Goal: Obtain resource: Download file/media

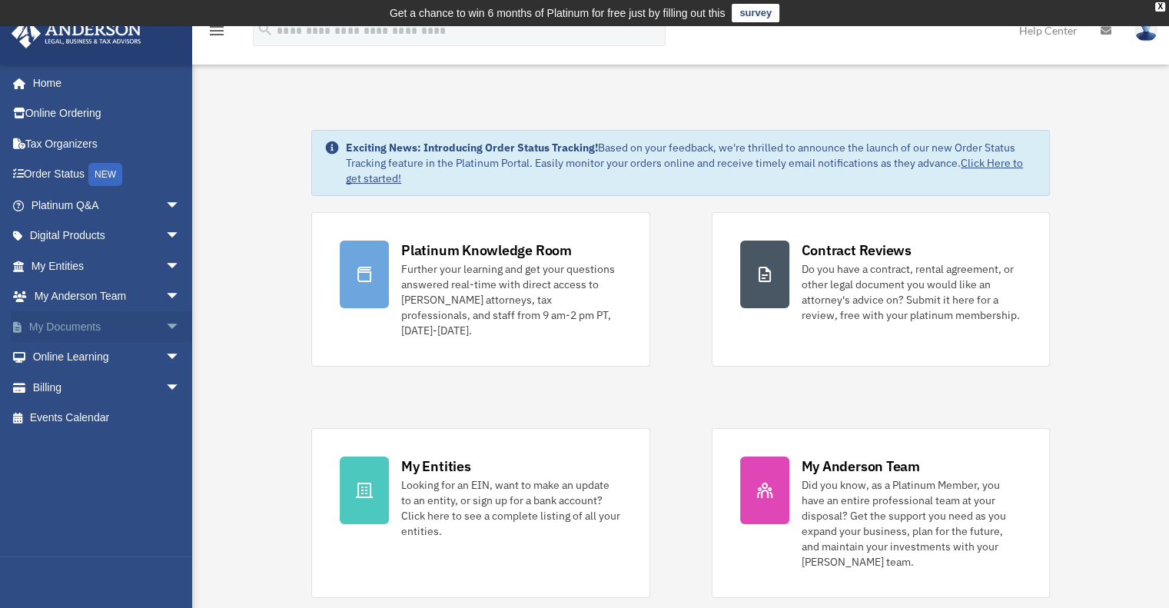
click at [78, 324] on link "My Documents arrow_drop_down" at bounding box center [107, 326] width 193 height 31
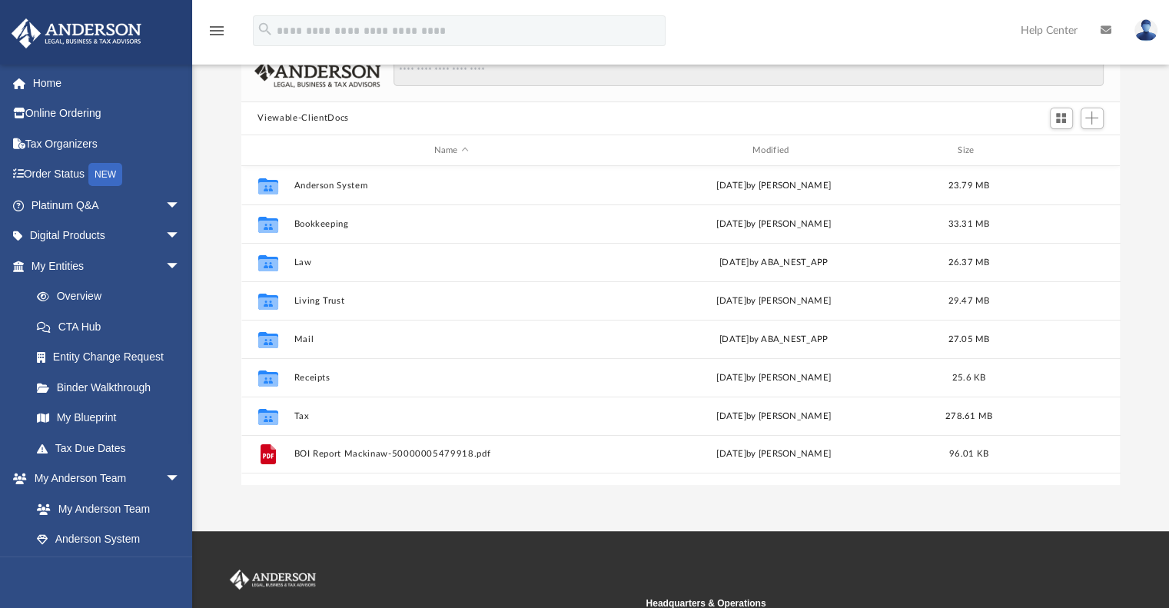
scroll to position [256, 0]
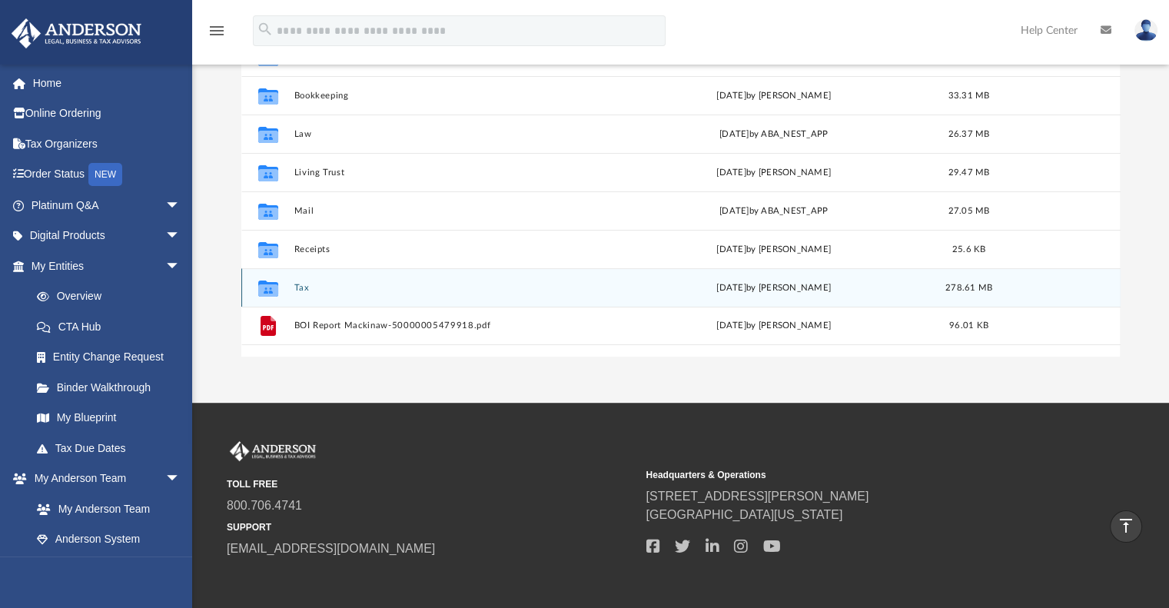
click at [301, 281] on div "Collaborated Folder Tax [DATE] by [PERSON_NAME] 278.61 MB" at bounding box center [680, 287] width 879 height 38
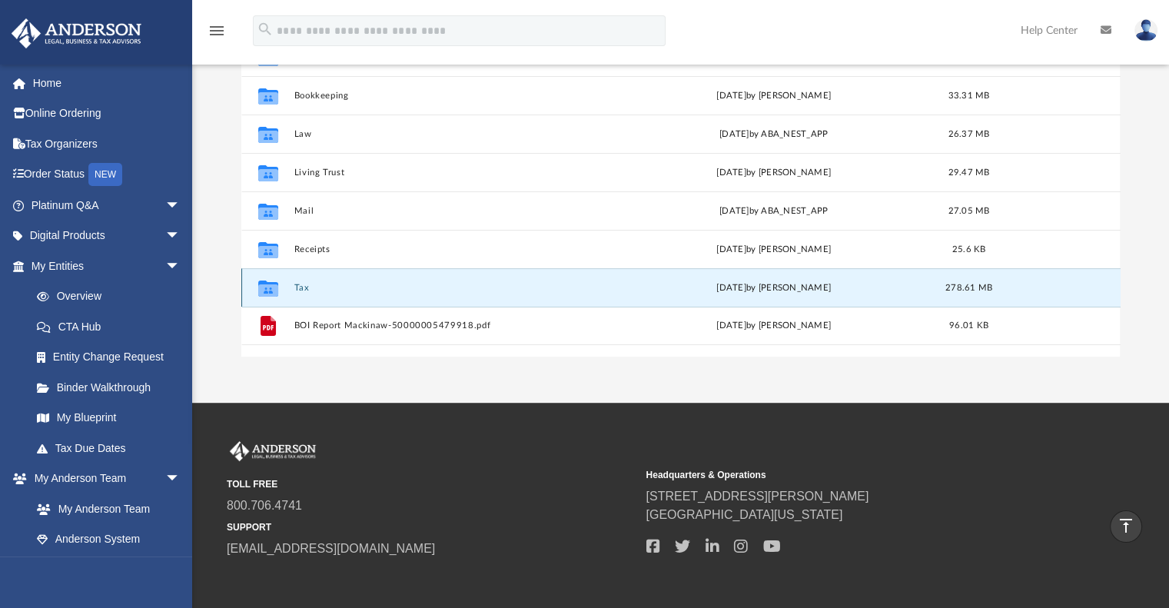
click at [301, 285] on button "Tax" at bounding box center [451, 288] width 315 height 10
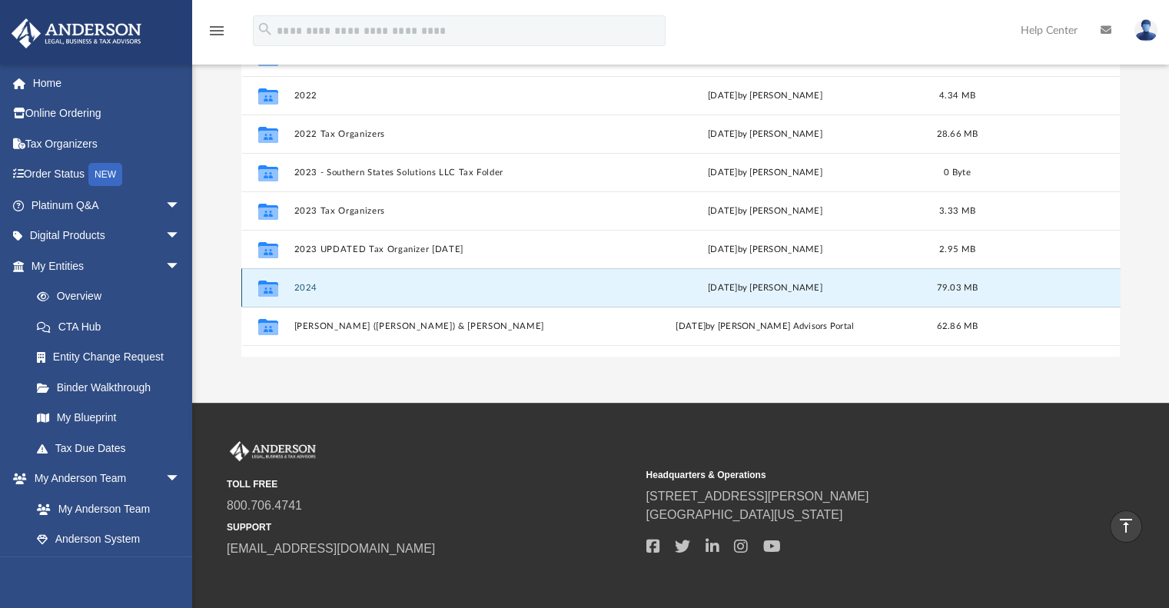
click at [311, 284] on button "2024" at bounding box center [449, 288] width 310 height 10
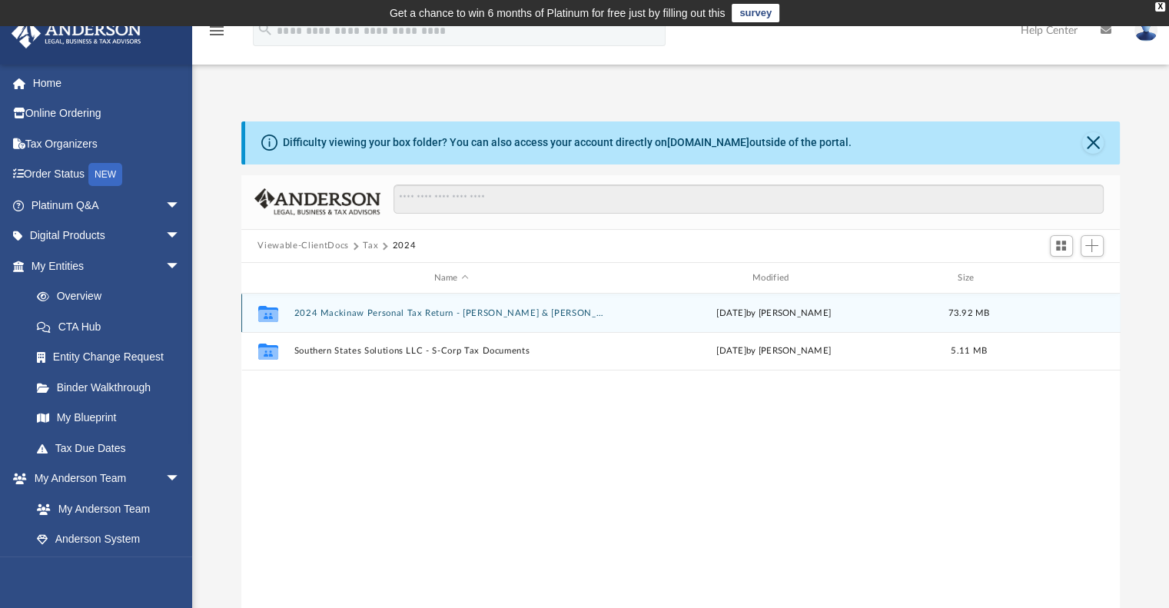
scroll to position [128, 0]
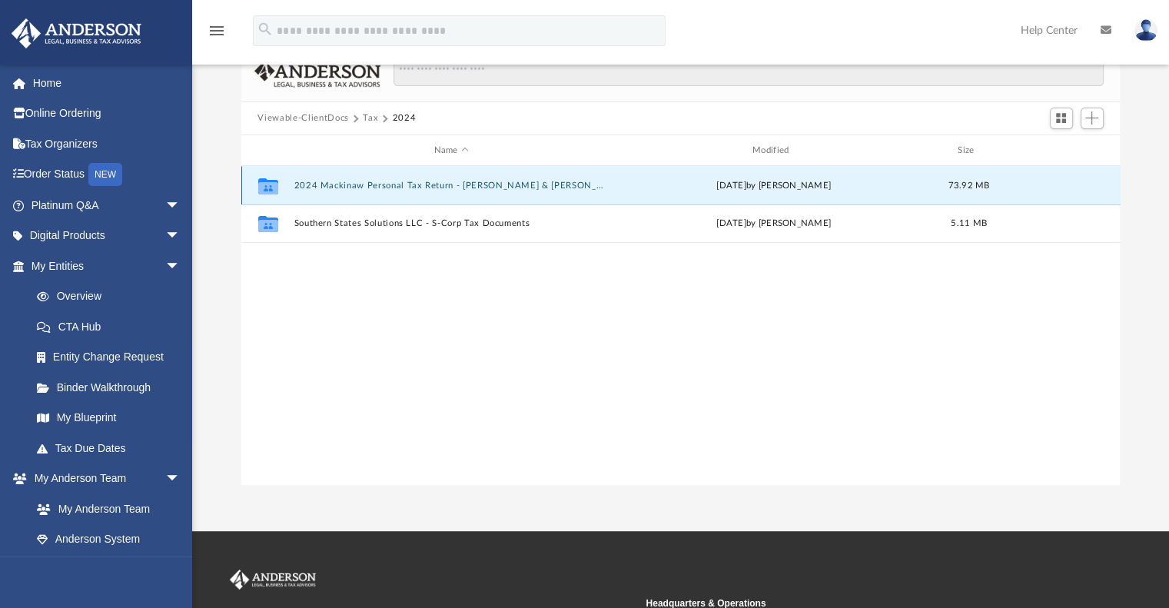
click at [401, 183] on button "2024 Mackinaw Personal Tax Return - [PERSON_NAME] & [PERSON_NAME]" at bounding box center [451, 186] width 315 height 10
